Goal: Navigation & Orientation: Find specific page/section

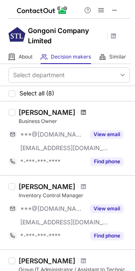
click at [81, 113] on span at bounding box center [83, 112] width 5 height 7
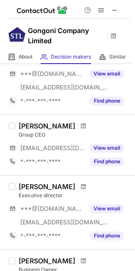
scroll to position [286, 0]
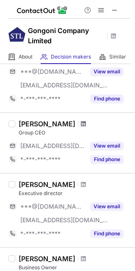
click at [81, 123] on span at bounding box center [83, 124] width 5 height 7
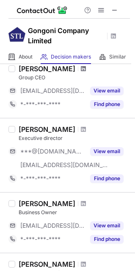
scroll to position [341, 0]
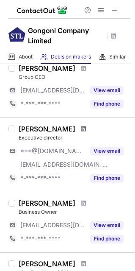
click at [86, 127] on span at bounding box center [83, 129] width 5 height 7
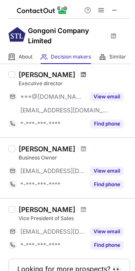
scroll to position [401, 0]
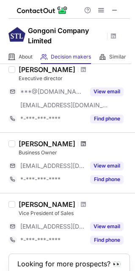
click at [86, 143] on span at bounding box center [83, 144] width 5 height 7
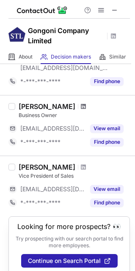
scroll to position [446, 0]
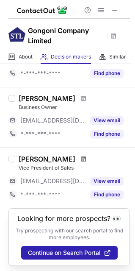
click at [81, 159] on span at bounding box center [83, 159] width 5 height 7
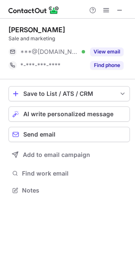
scroll to position [184, 135]
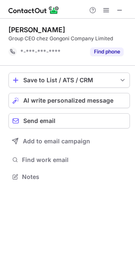
scroll to position [4, 4]
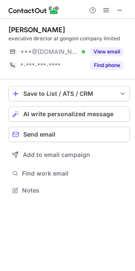
scroll to position [184, 135]
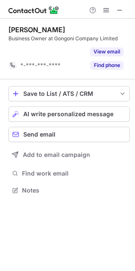
scroll to position [4, 4]
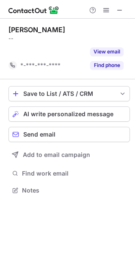
scroll to position [4, 4]
